Goal: Find specific page/section: Find specific page/section

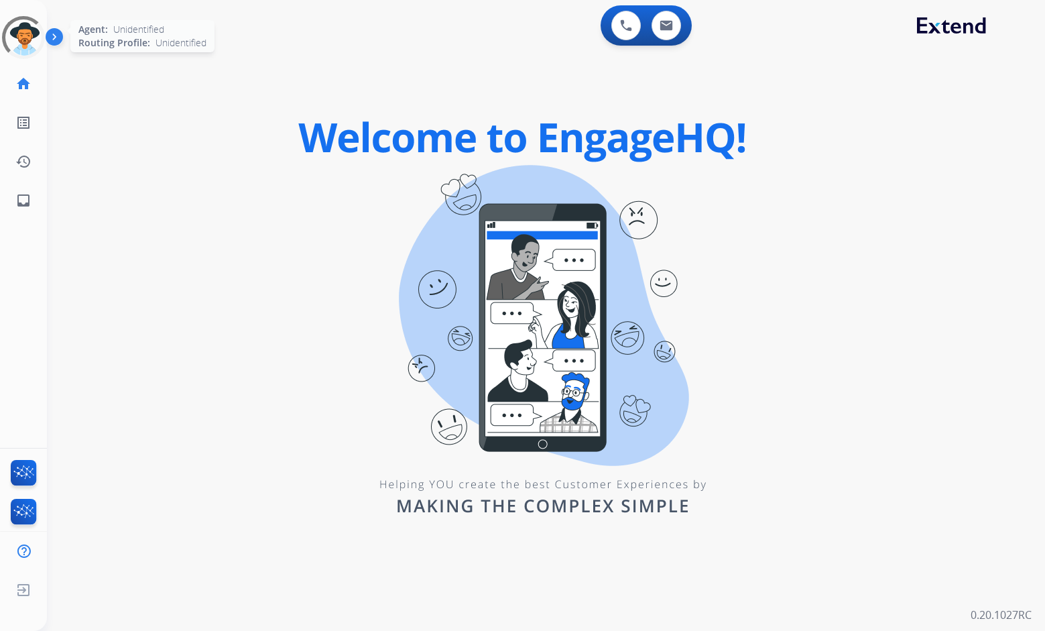
click at [28, 48] on div at bounding box center [23, 37] width 43 height 43
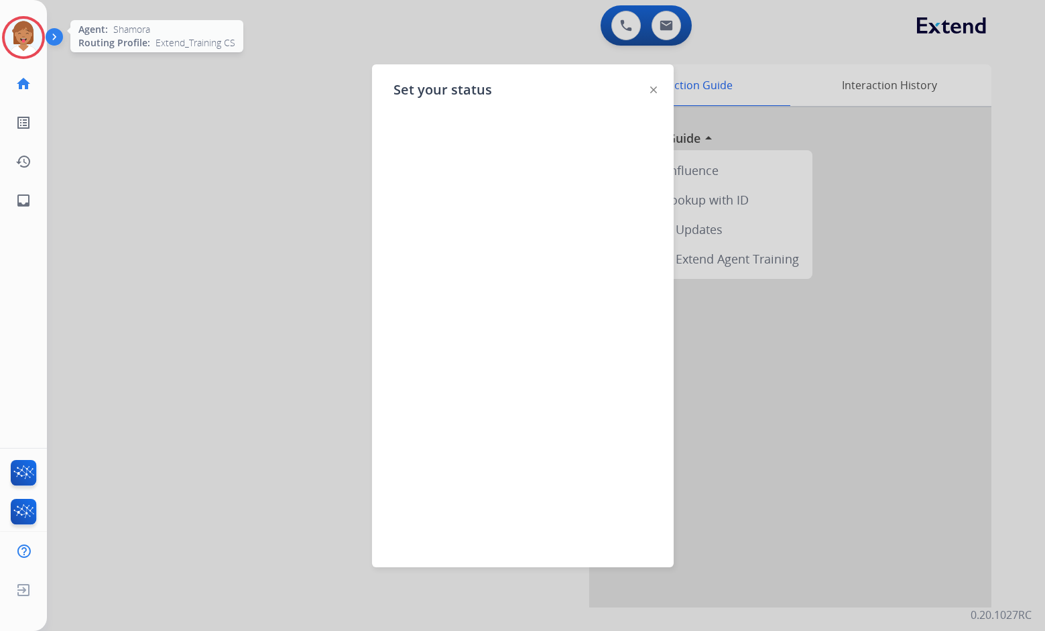
click at [653, 91] on img at bounding box center [653, 89] width 7 height 7
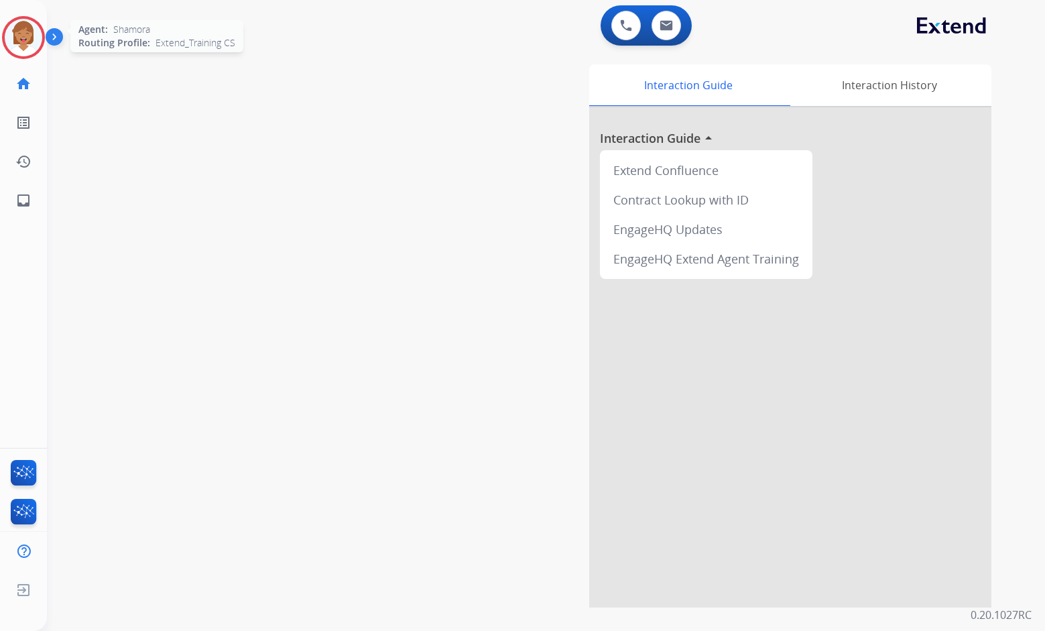
click at [30, 41] on img at bounding box center [24, 38] width 38 height 38
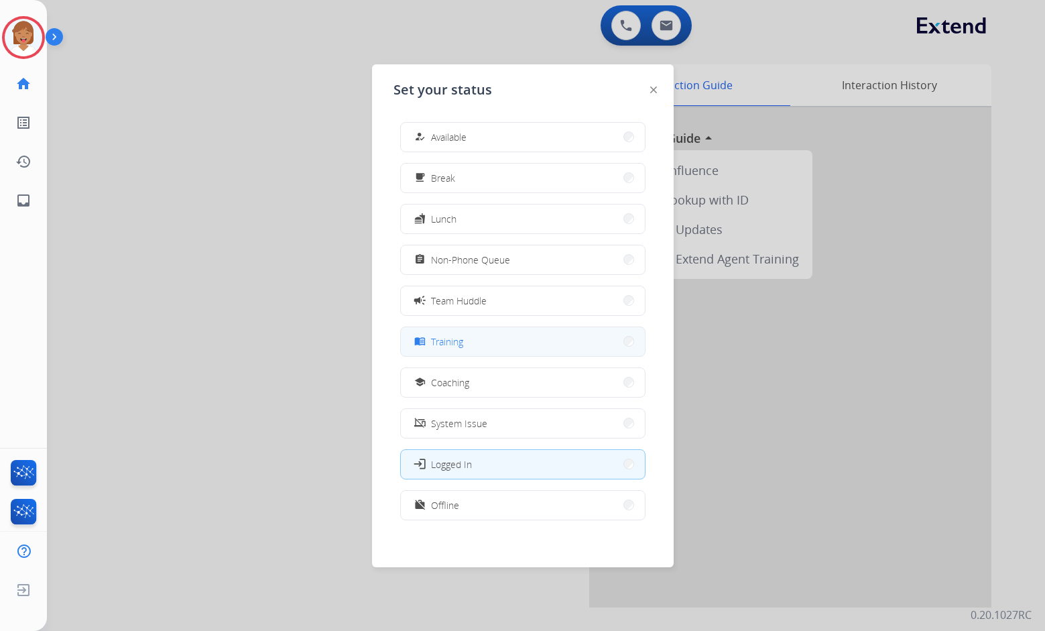
click at [527, 343] on button "menu_book Training" at bounding box center [523, 341] width 244 height 29
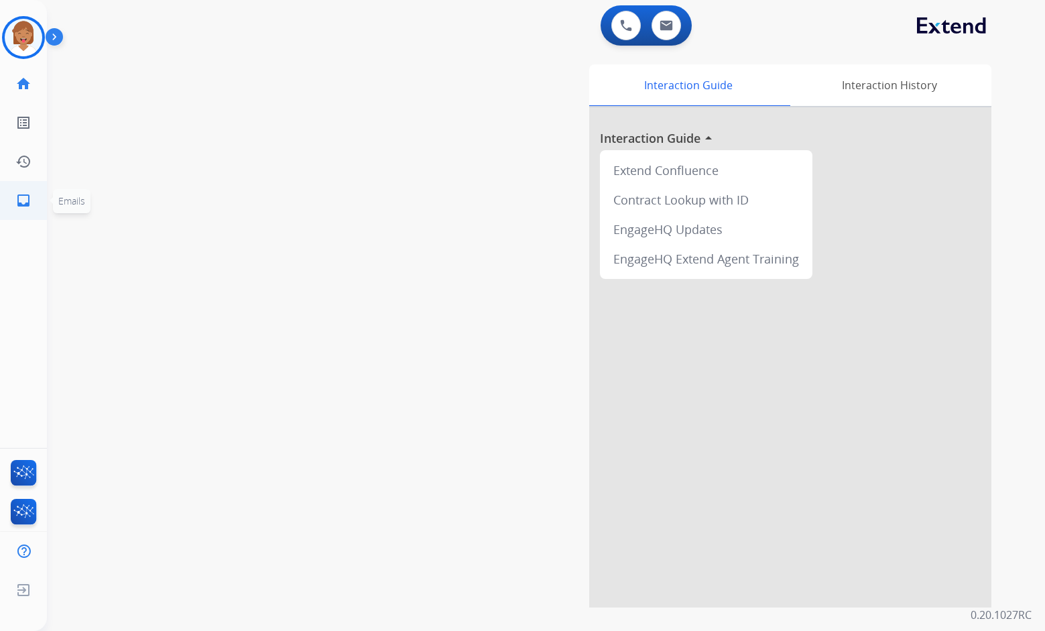
click at [29, 196] on mat-icon "inbox" at bounding box center [23, 200] width 16 height 16
select select "**********"
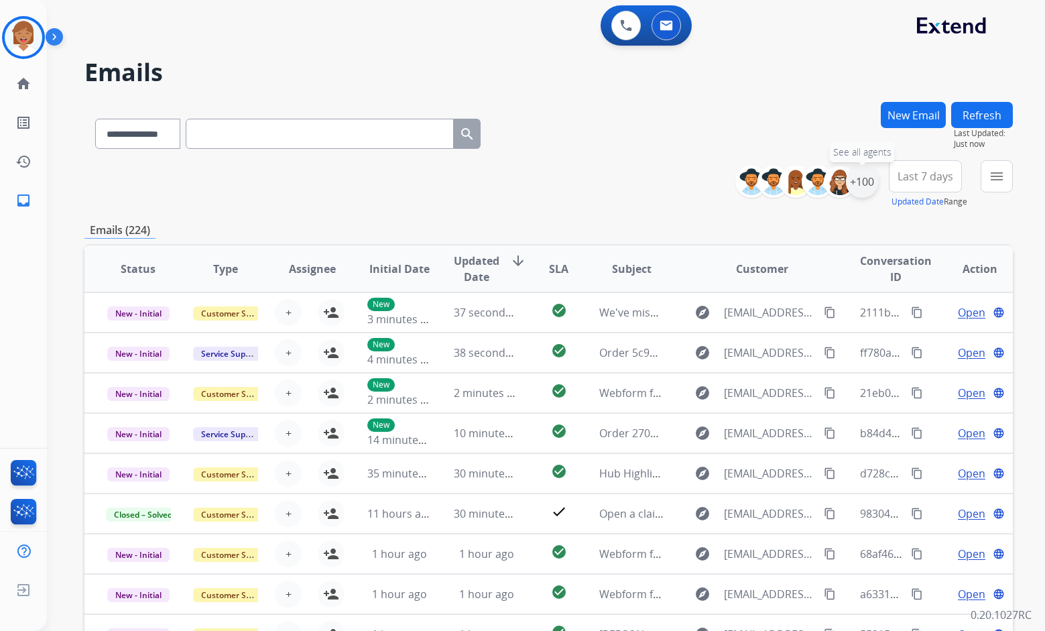
click at [861, 186] on div "+100" at bounding box center [862, 182] width 32 height 32
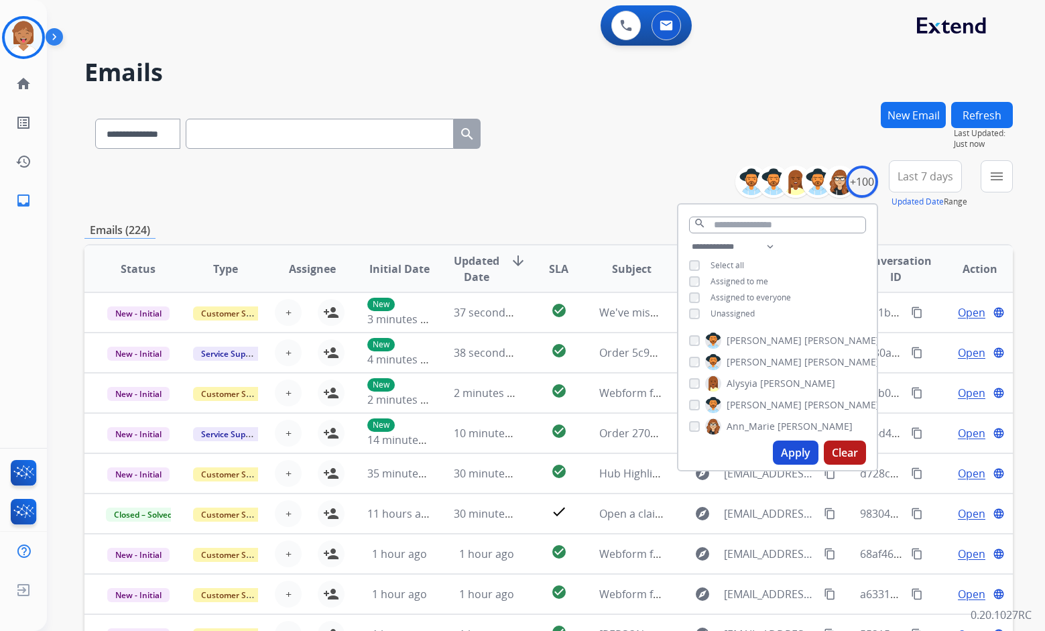
click at [787, 454] on button "Apply" at bounding box center [796, 452] width 46 height 24
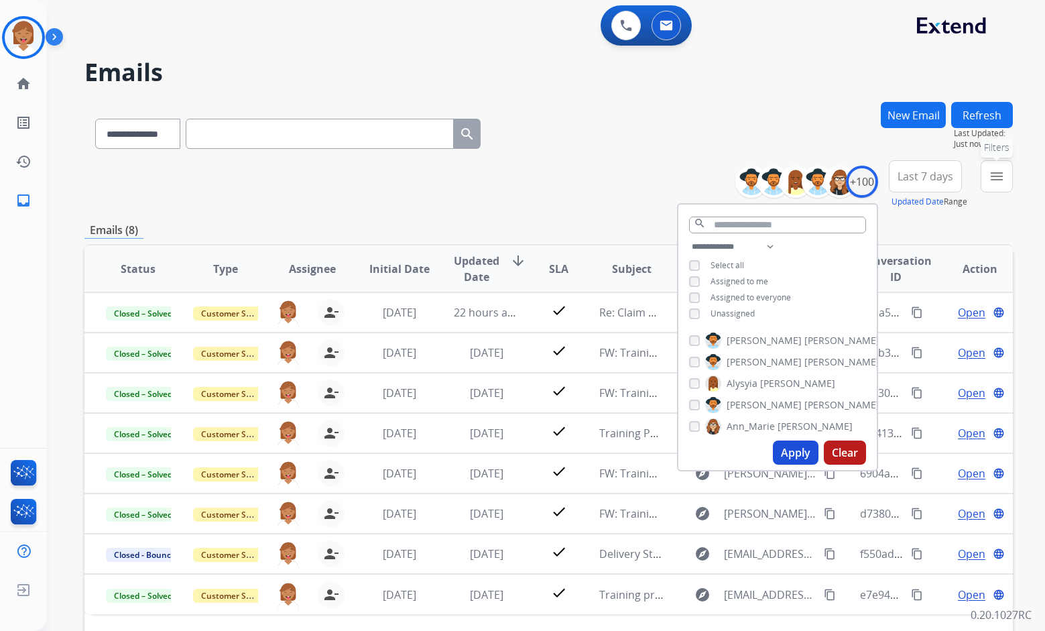
click at [987, 175] on button "menu Filters" at bounding box center [997, 176] width 32 height 32
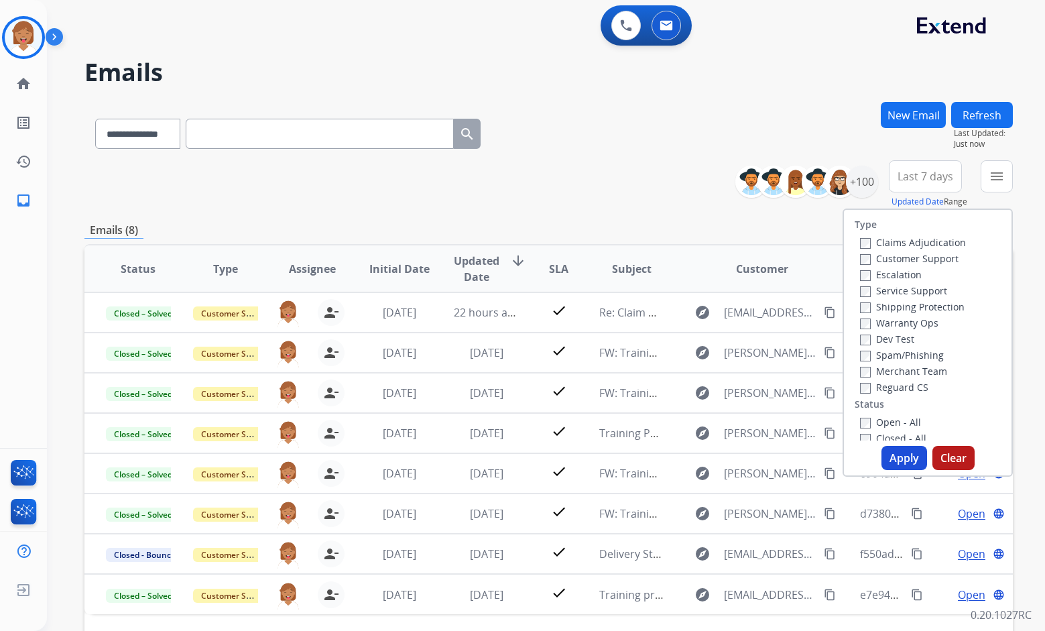
scroll to position [134, 0]
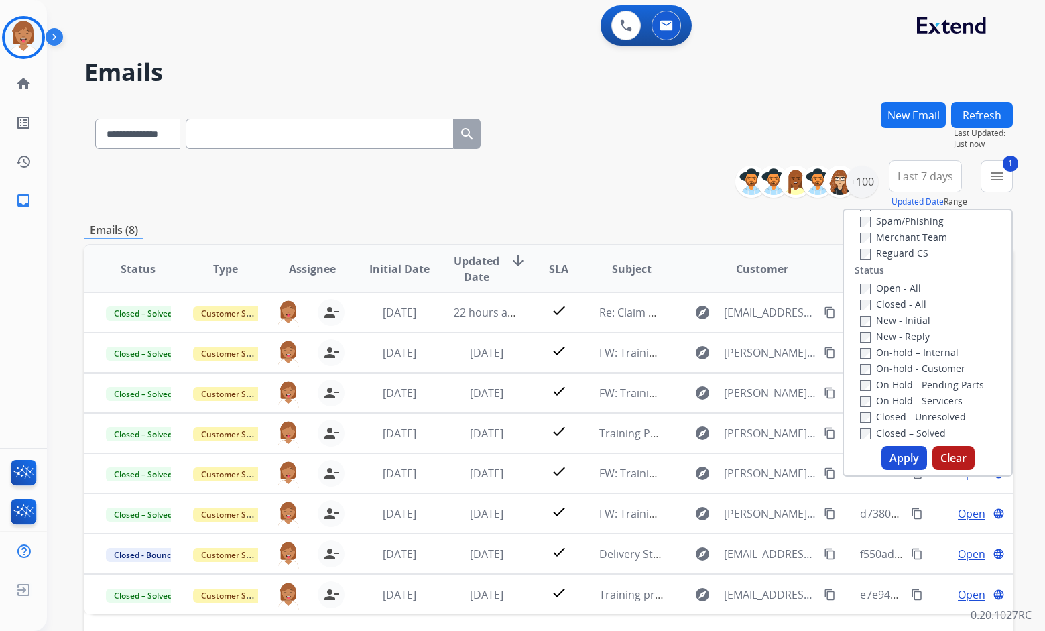
click at [888, 457] on button "Apply" at bounding box center [904, 458] width 46 height 24
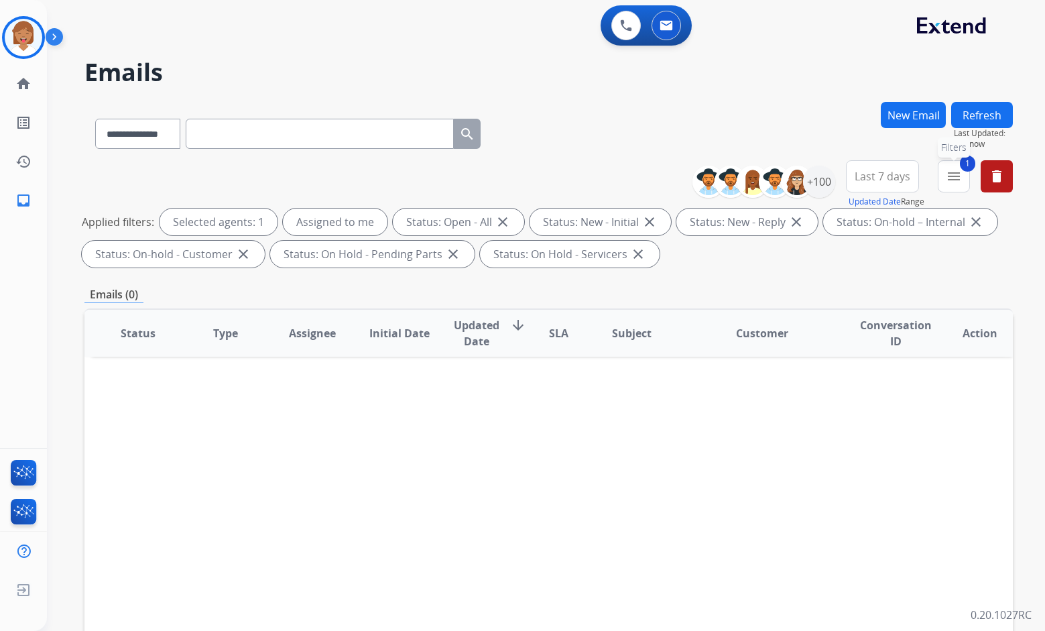
click at [960, 178] on mat-icon "menu" at bounding box center [954, 176] width 16 height 16
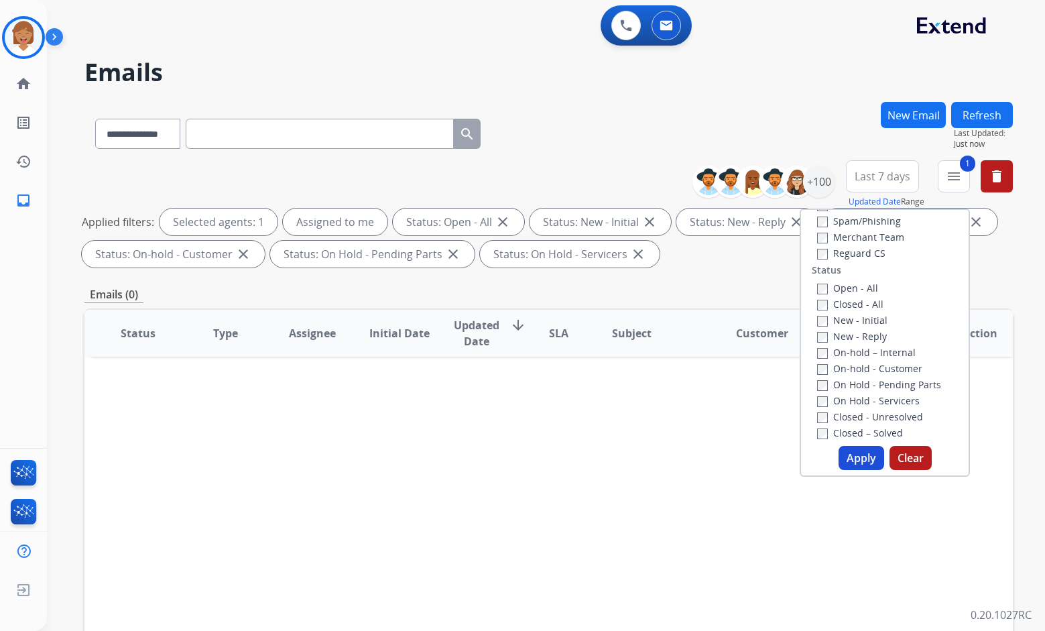
scroll to position [0, 0]
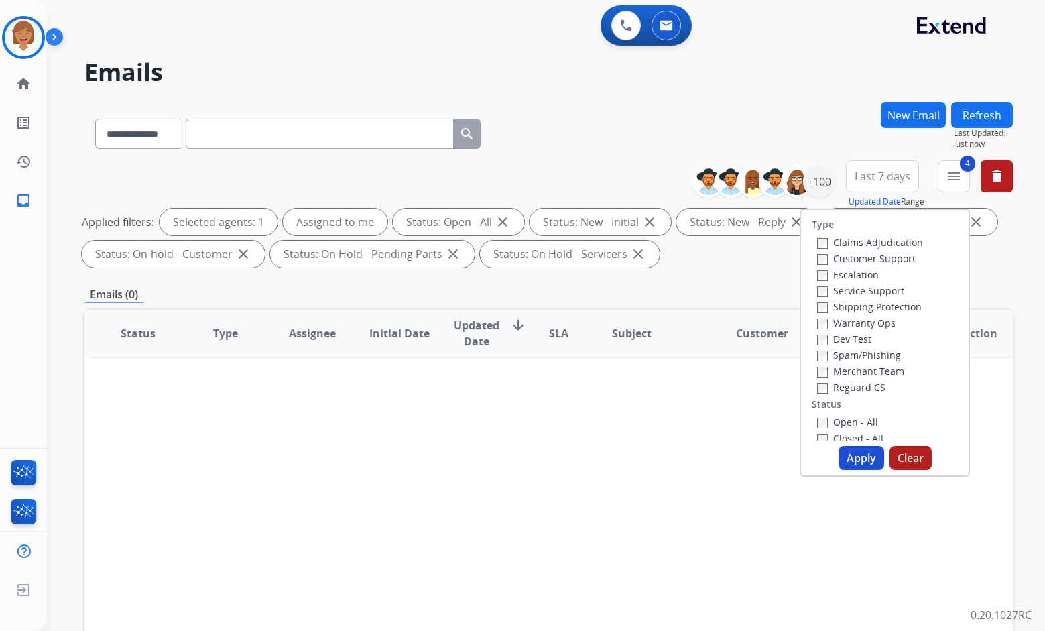
click at [857, 458] on button "Apply" at bounding box center [862, 458] width 46 height 24
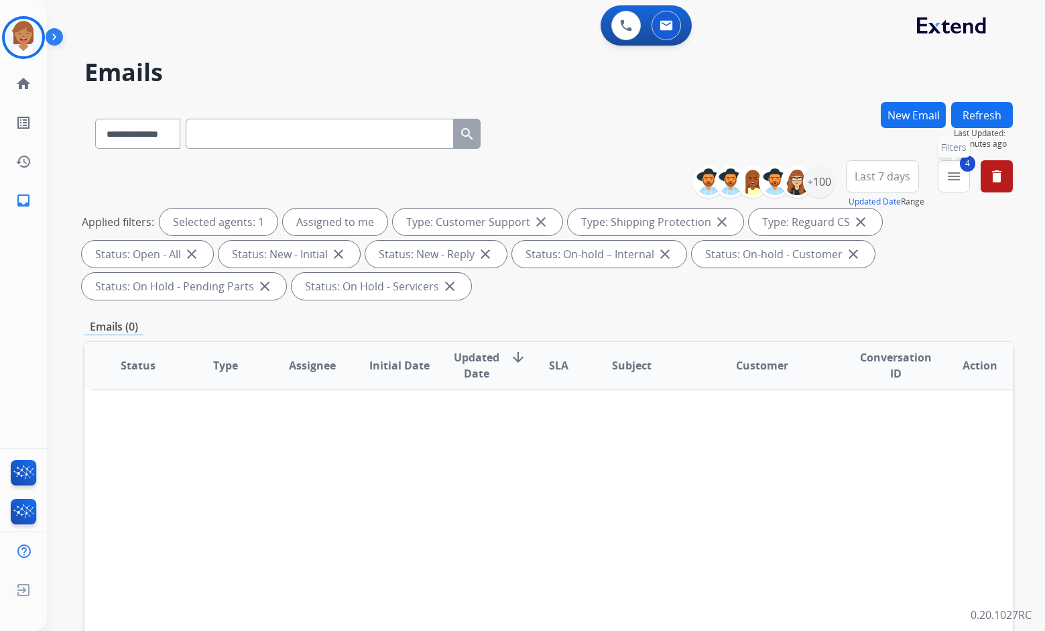
click at [951, 187] on button "4 menu Filters" at bounding box center [954, 176] width 32 height 32
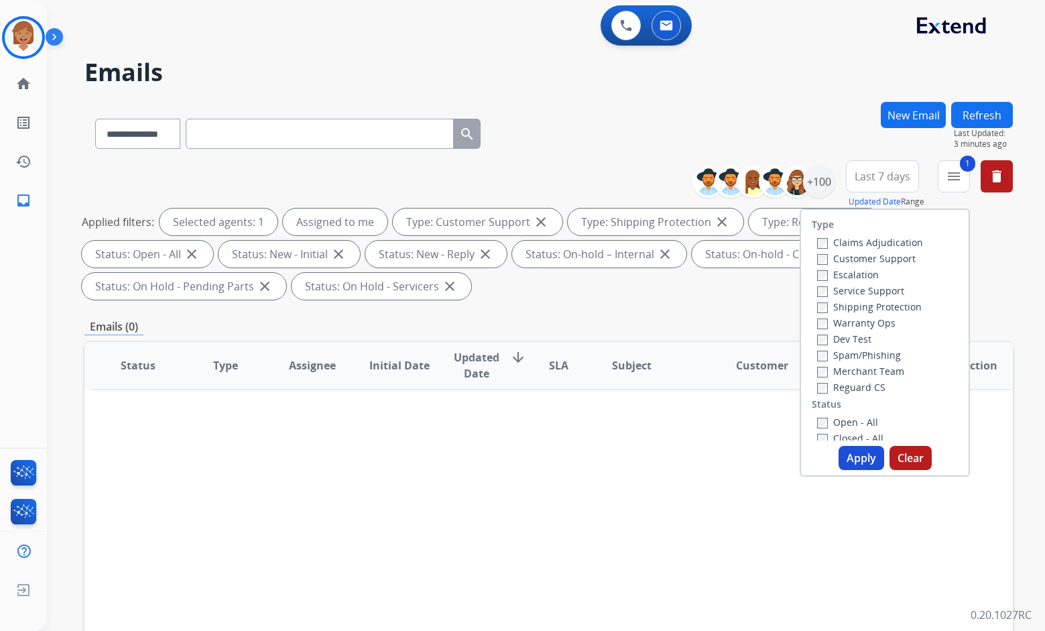
click at [851, 447] on button "Apply" at bounding box center [862, 458] width 46 height 24
